Goal: Task Accomplishment & Management: Manage account settings

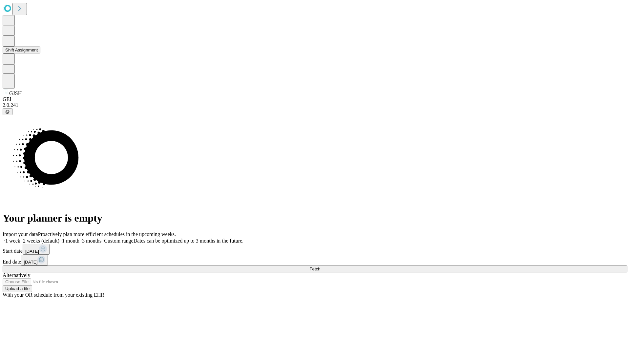
click at [40, 53] on button "Shift Assignment" at bounding box center [22, 50] width 38 height 7
